Goal: Find contact information: Find contact information

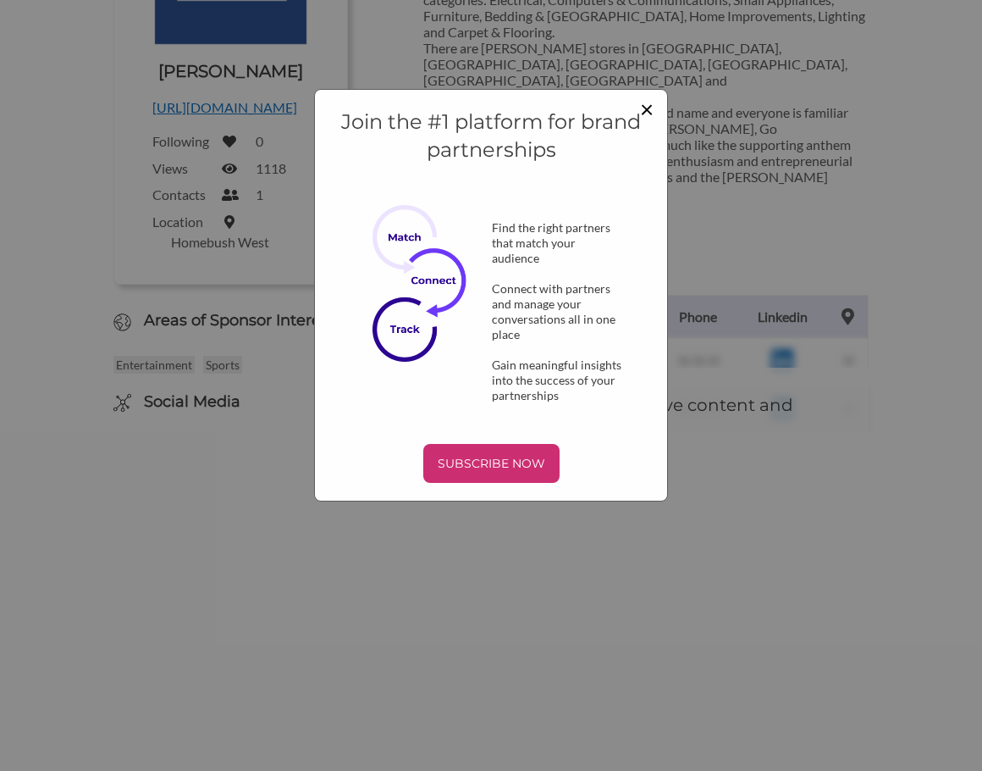
click at [644, 111] on span "×" at bounding box center [647, 108] width 14 height 29
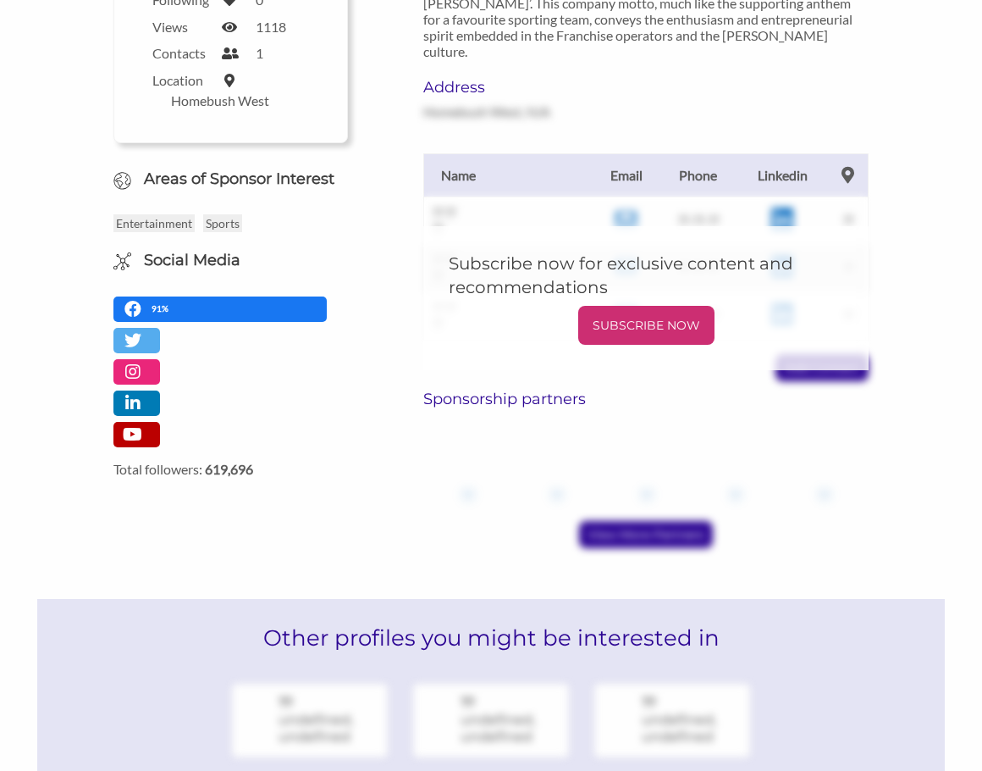
scroll to position [423, 0]
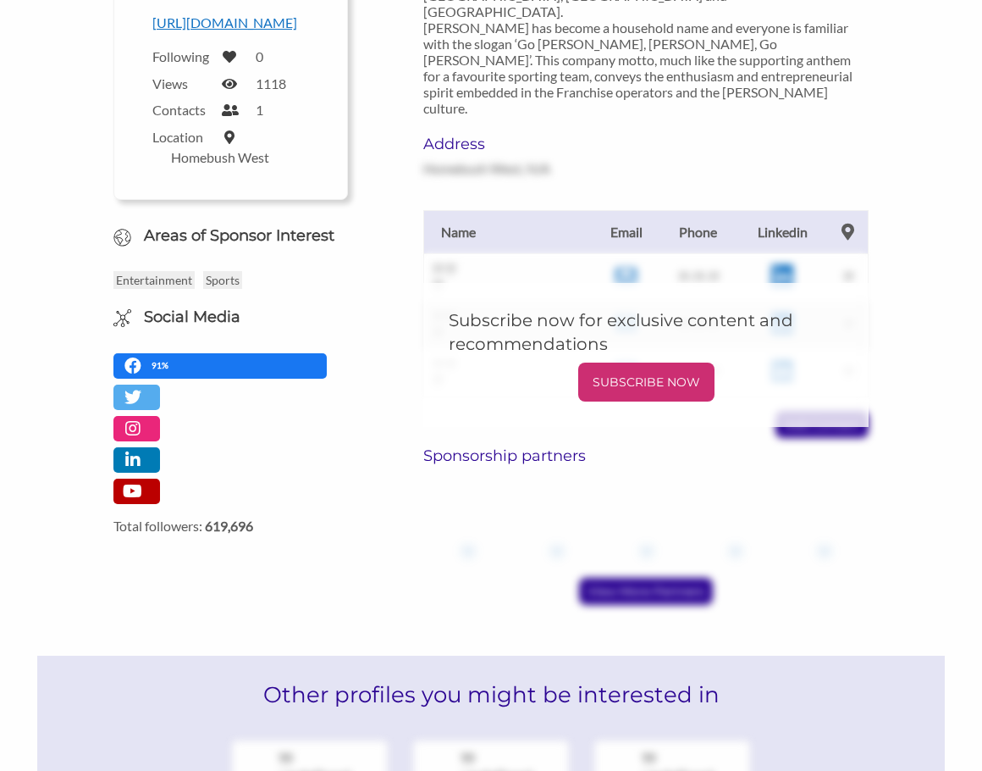
click at [705, 210] on th "Phone" at bounding box center [699, 231] width 78 height 43
click at [699, 210] on th "Phone" at bounding box center [699, 231] width 78 height 43
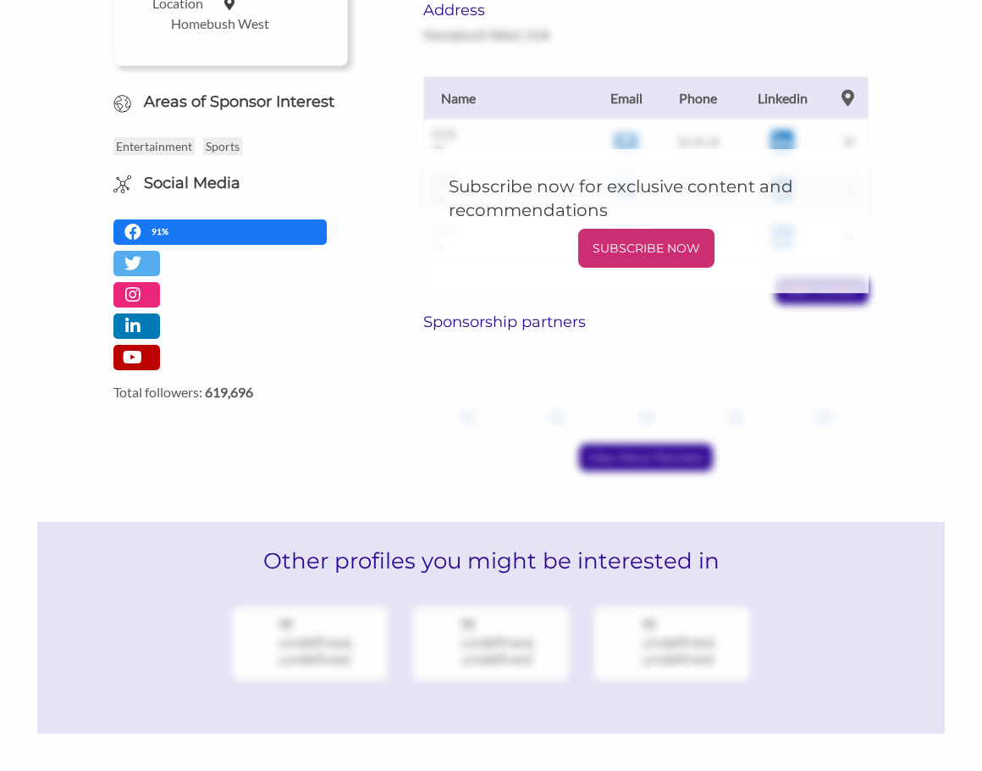
scroll to position [743, 0]
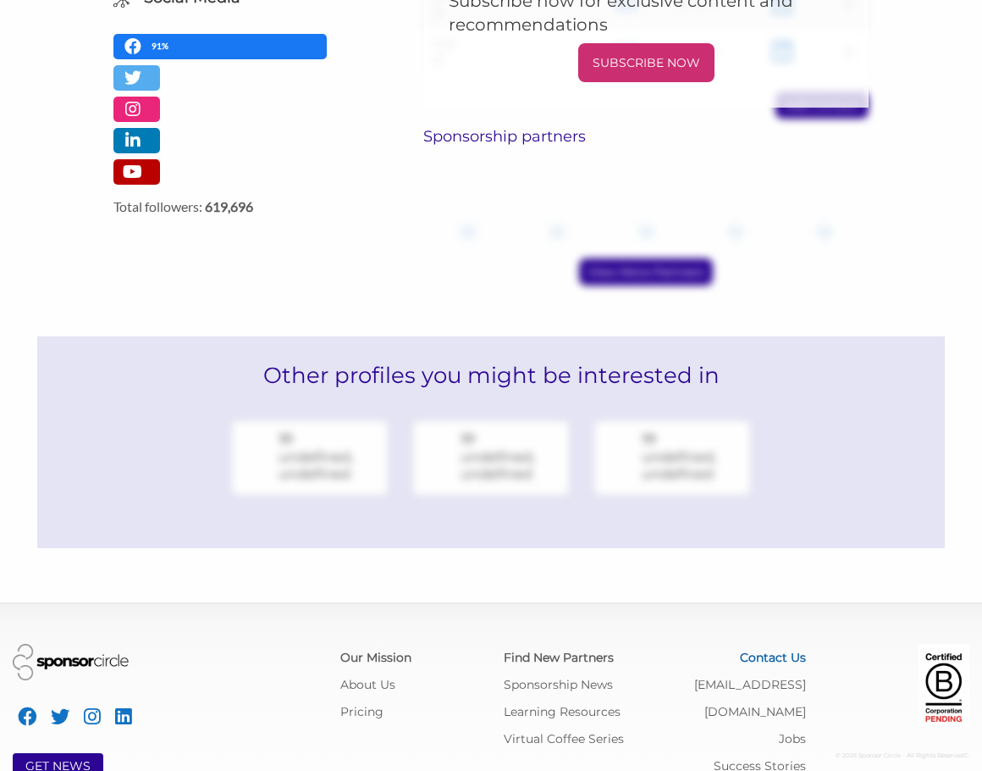
click at [787, 650] on link "Contact Us" at bounding box center [773, 657] width 66 height 15
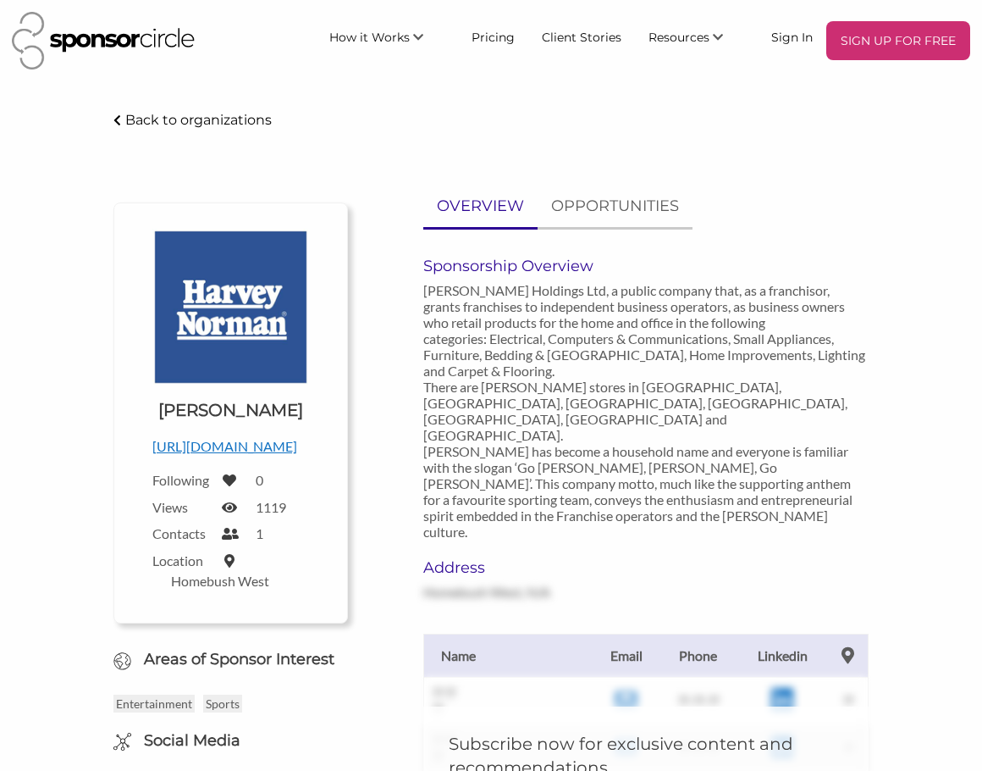
click at [191, 541] on label "Contacts" at bounding box center [181, 533] width 59 height 16
click at [623, 207] on p "OPPORTUNITIES" at bounding box center [615, 206] width 128 height 25
